Goal: Register for event/course

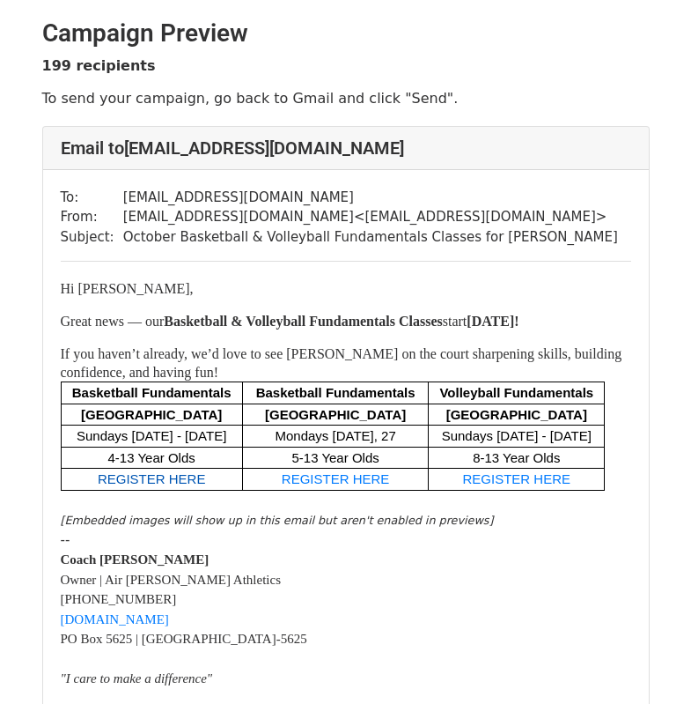
click at [159, 486] on font "REGISTER HERE" at bounding box center [152, 478] width 108 height 15
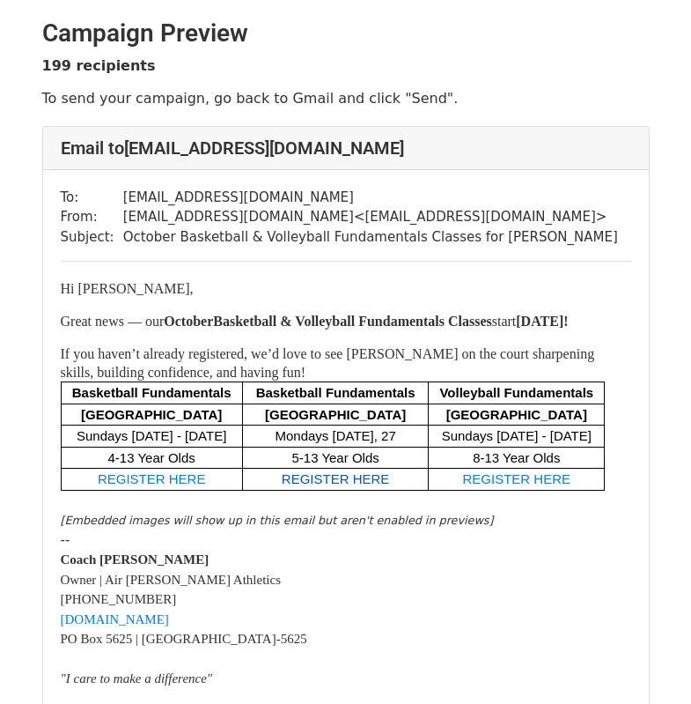
click at [328, 486] on font "REGISTER HERE" at bounding box center [336, 478] width 108 height 15
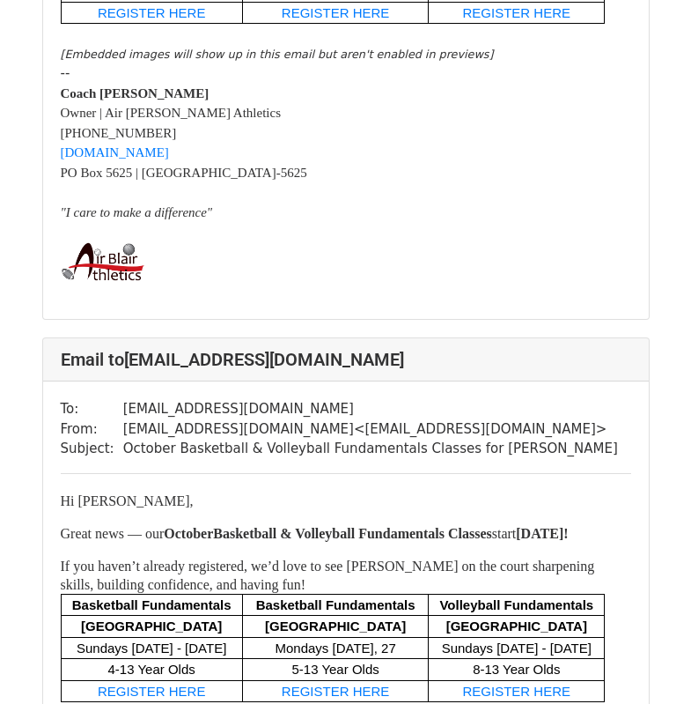
scroll to position [1145, 0]
